Goal: Communication & Community: Answer question/provide support

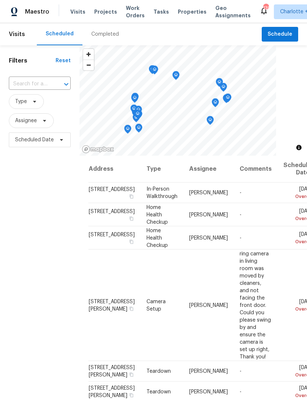
click at [103, 10] on span "Projects" at bounding box center [105, 11] width 23 height 7
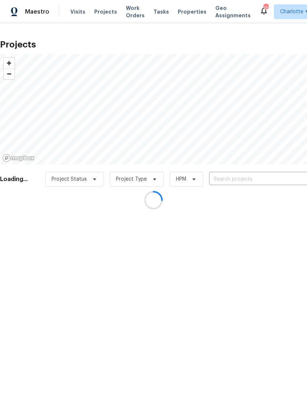
click at [241, 178] on div at bounding box center [153, 200] width 307 height 400
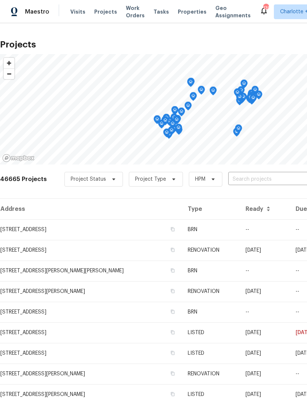
click at [266, 177] on input "text" at bounding box center [270, 179] width 84 height 11
type input "s meb"
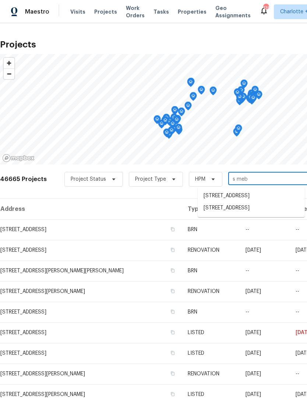
click at [273, 200] on li "3012 S Mebane St, Burlington, NC 27215" at bounding box center [251, 196] width 107 height 12
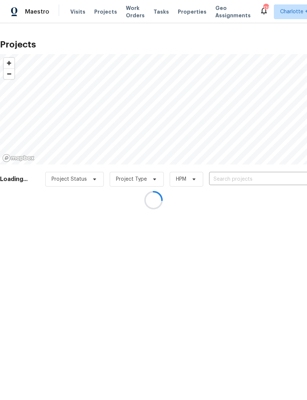
type input "3012 S Mebane St, Burlington, NC 27215"
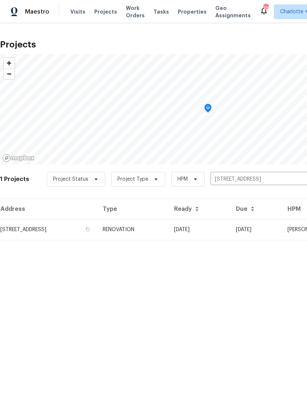
click at [230, 232] on td "09/26/25" at bounding box center [199, 229] width 62 height 21
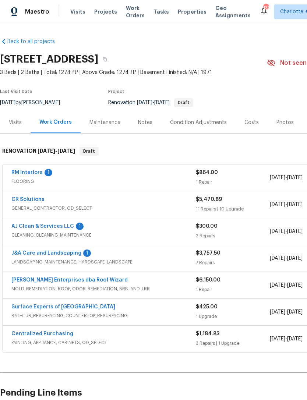
click at [29, 251] on link "J&A Care and Landscaping" at bounding box center [46, 253] width 70 height 5
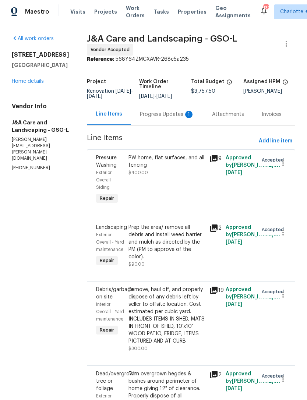
click at [190, 345] on div "Remove, haul off, and properly dispose of any debris left by seller to offsite …" at bounding box center [166, 315] width 77 height 59
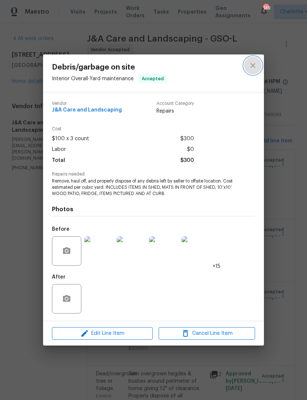
click at [253, 68] on icon "close" at bounding box center [252, 65] width 9 height 9
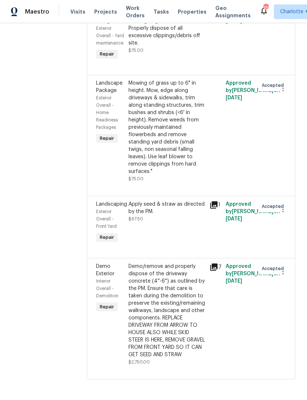
scroll to position [392, 0]
click at [184, 324] on div "Demo/remove and properly dispose of the driveway concrete (4''-6'') as outlined…" at bounding box center [166, 311] width 77 height 96
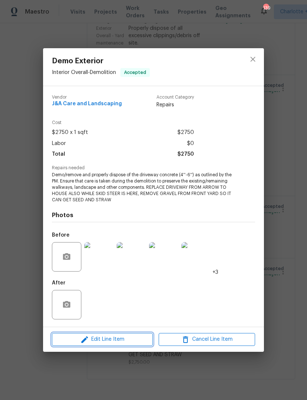
click at [105, 336] on span "Edit Line Item" at bounding box center [102, 339] width 96 height 9
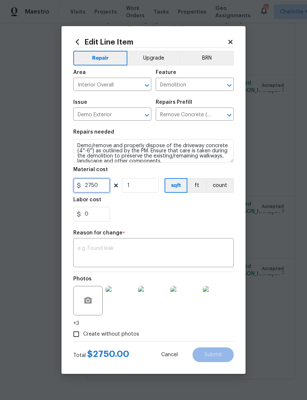
click at [103, 184] on input "2750" at bounding box center [91, 185] width 37 height 15
type input "7000"
click at [209, 251] on textarea at bounding box center [154, 253] width 152 height 15
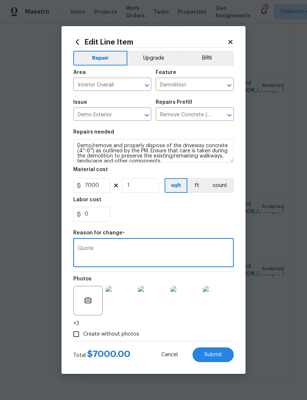
type textarea "Quote"
click at [215, 222] on section "Repairs needed Demo/remove and properly dispose of the driveway concrete (4''-6…" at bounding box center [153, 175] width 160 height 101
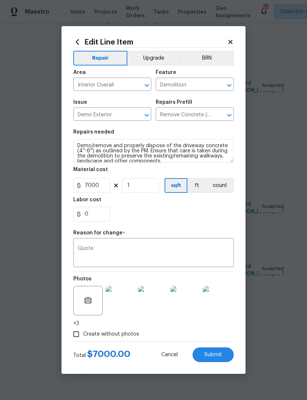
click at [214, 224] on section "Repairs needed Demo/remove and properly dispose of the driveway concrete (4''-6…" at bounding box center [153, 175] width 160 height 101
click at [219, 356] on span "Submit" at bounding box center [213, 355] width 18 height 6
type input "2750"
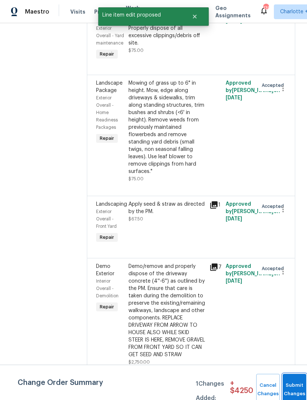
click at [298, 383] on button "Submit Changes" at bounding box center [295, 390] width 24 height 32
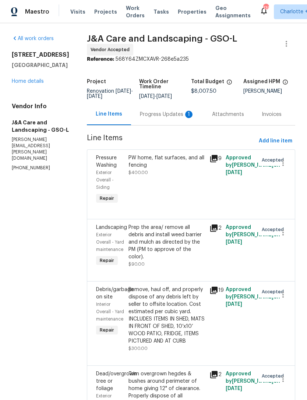
scroll to position [0, 0]
click at [23, 80] on link "Home details" at bounding box center [28, 81] width 32 height 5
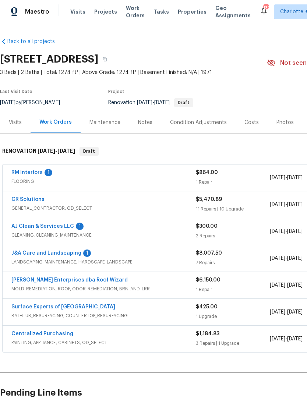
click at [24, 173] on link "RM Interiors" at bounding box center [26, 172] width 31 height 5
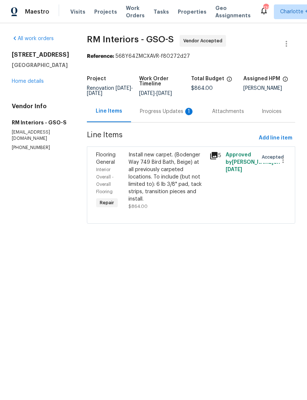
click at [160, 114] on div "Progress Updates 1" at bounding box center [167, 111] width 54 height 7
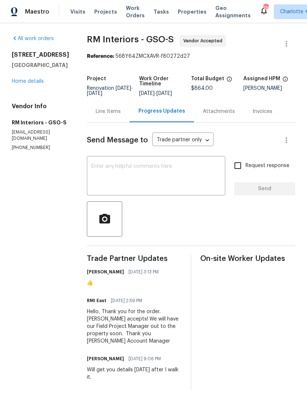
click at [24, 82] on link "Home details" at bounding box center [28, 81] width 32 height 5
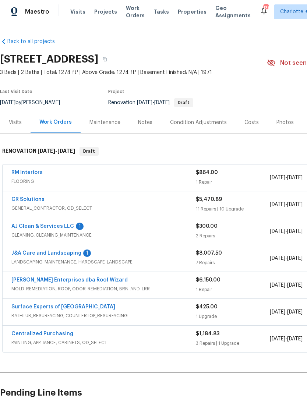
click at [244, 124] on div "Costs" at bounding box center [251, 122] width 14 height 7
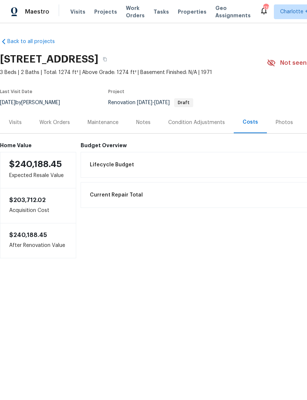
click at [55, 123] on div "Work Orders" at bounding box center [54, 122] width 31 height 7
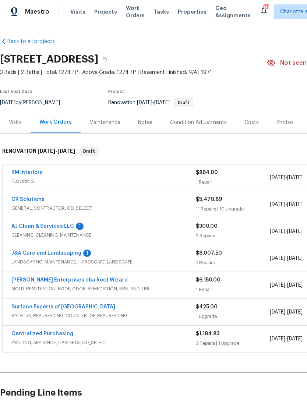
click at [36, 173] on link "RM Interiors" at bounding box center [26, 172] width 31 height 5
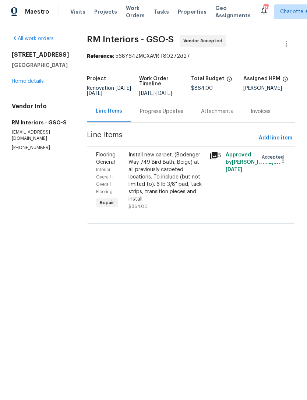
click at [156, 117] on div "Progress Updates" at bounding box center [161, 111] width 61 height 22
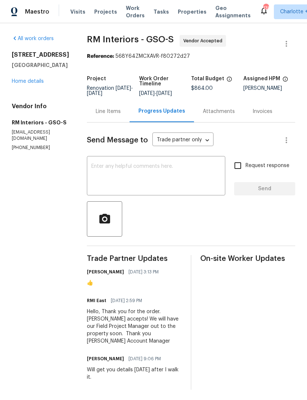
scroll to position [7, 0]
click at [153, 171] on textarea at bounding box center [156, 177] width 130 height 26
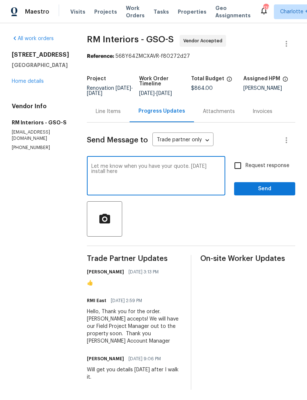
type textarea "Let me know when you have your quote. Monday install here"
click at [236, 166] on input "Request response" at bounding box center [237, 165] width 15 height 15
checkbox input "true"
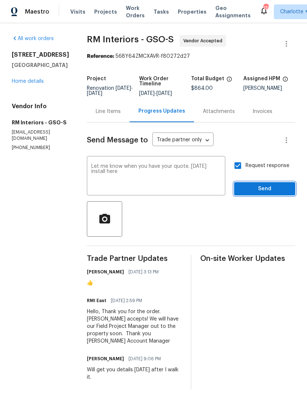
click at [269, 186] on span "Send" at bounding box center [264, 188] width 49 height 9
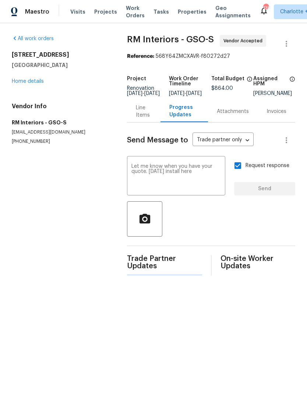
scroll to position [0, 0]
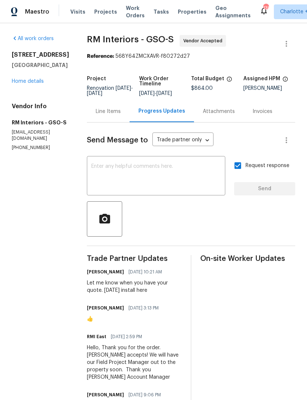
click at [165, 174] on textarea at bounding box center [156, 177] width 130 height 26
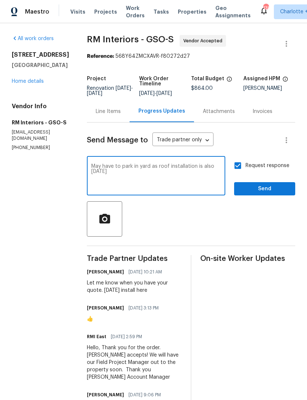
type textarea "May have to park in yard as roof installation is also monday"
click at [268, 194] on span "Send" at bounding box center [264, 188] width 49 height 9
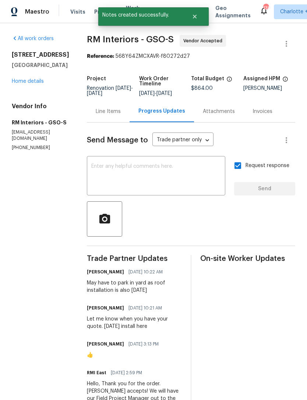
click at [21, 83] on link "Home details" at bounding box center [28, 81] width 32 height 5
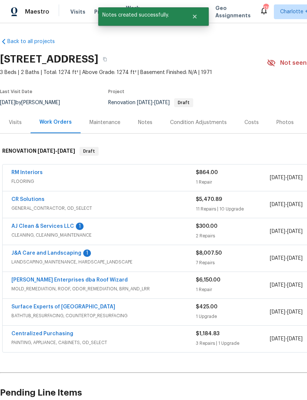
click at [26, 228] on link "AJ Clean & Services LLC" at bounding box center [42, 226] width 63 height 5
